Goal: Information Seeking & Learning: Learn about a topic

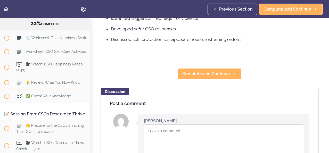
scroll to position [139, 0]
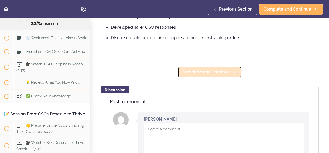
click at [201, 75] on span "Complete and Continue" at bounding box center [206, 72] width 48 height 6
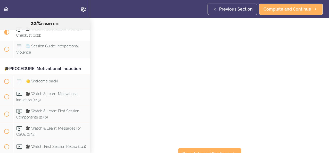
scroll to position [28, 0]
click at [206, 147] on span "Complete and Continue" at bounding box center [206, 150] width 48 height 6
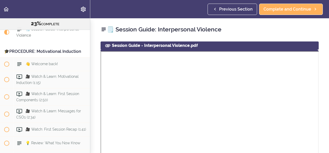
click at [108, 46] on use at bounding box center [107, 45] width 5 height 3
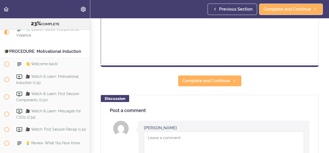
scroll to position [219, 0]
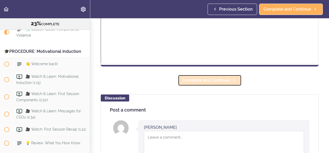
click at [191, 82] on span "Complete and Continue" at bounding box center [206, 80] width 48 height 6
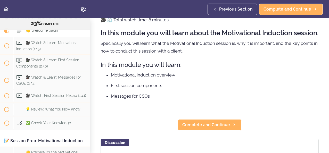
scroll to position [29, 0]
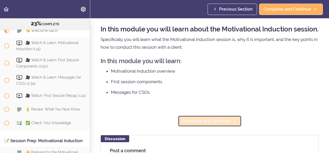
click at [197, 124] on span "Complete and Continue" at bounding box center [206, 121] width 48 height 6
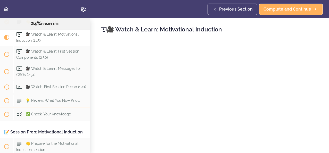
scroll to position [876, 0]
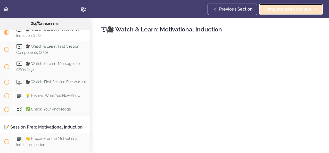
click at [276, 8] on span "Complete and Continue" at bounding box center [287, 9] width 48 height 6
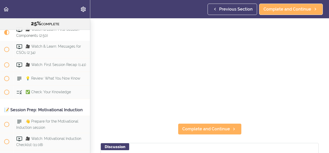
scroll to position [49, 0]
